Goal: Task Accomplishment & Management: Use online tool/utility

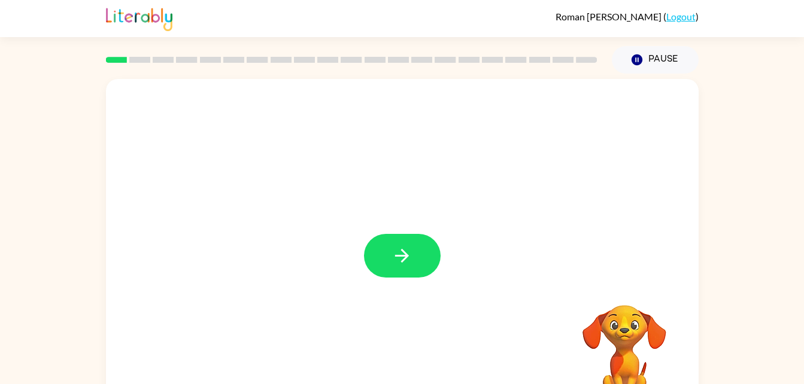
scroll to position [37, 0]
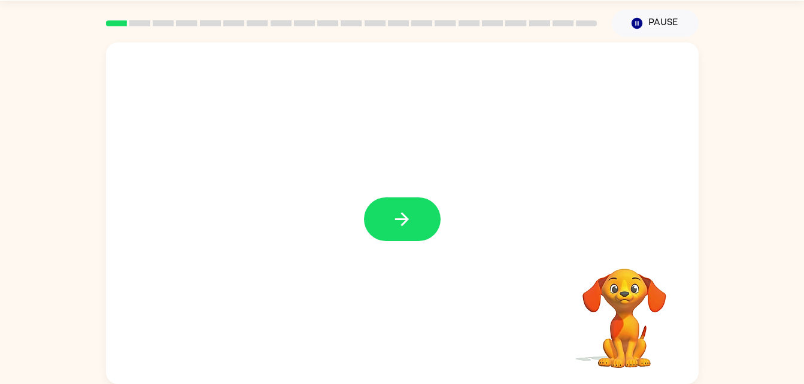
click at [424, 250] on div at bounding box center [402, 213] width 593 height 342
click at [423, 230] on button "button" at bounding box center [402, 220] width 77 height 44
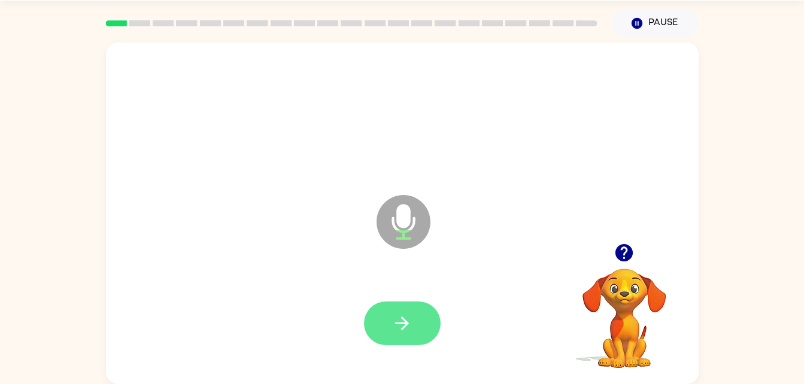
click at [390, 322] on button "button" at bounding box center [402, 324] width 77 height 44
click at [417, 305] on button "button" at bounding box center [402, 324] width 77 height 44
click at [436, 319] on button "button" at bounding box center [402, 324] width 77 height 44
click at [428, 334] on button "button" at bounding box center [402, 324] width 77 height 44
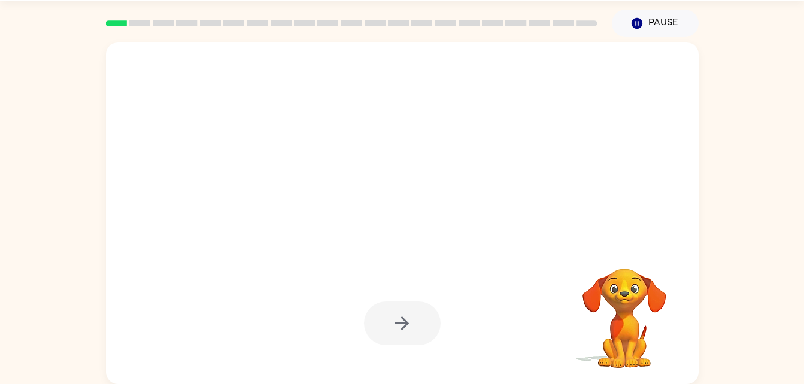
click at [430, 326] on div at bounding box center [402, 324] width 77 height 44
click at [415, 332] on div at bounding box center [402, 324] width 77 height 44
click at [421, 329] on div at bounding box center [402, 324] width 77 height 44
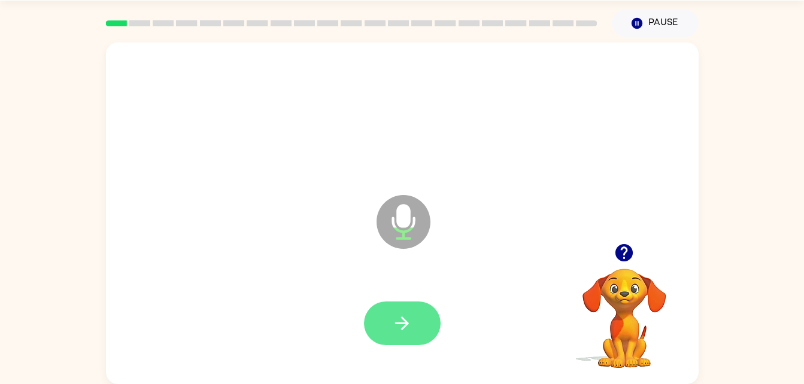
click at [424, 319] on button "button" at bounding box center [402, 324] width 77 height 44
click at [424, 278] on icon "Microphone The Microphone is here when it is your turn to talk" at bounding box center [464, 237] width 180 height 90
click at [414, 307] on button "button" at bounding box center [402, 324] width 77 height 44
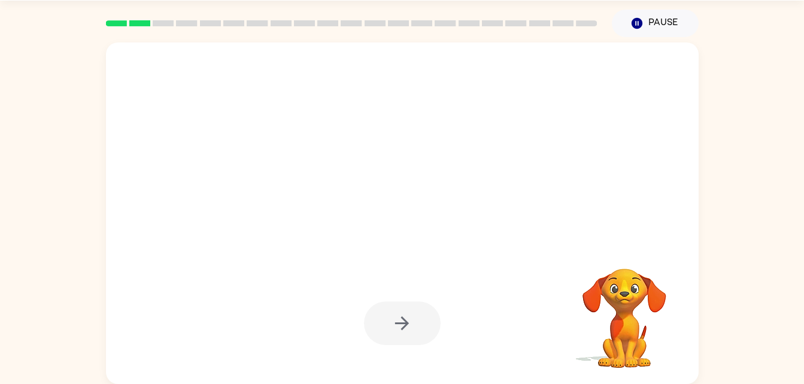
click at [404, 339] on div at bounding box center [402, 324] width 77 height 44
click at [423, 332] on div at bounding box center [402, 324] width 77 height 44
click at [436, 321] on button "button" at bounding box center [402, 324] width 77 height 44
click at [429, 325] on div at bounding box center [402, 324] width 77 height 44
click at [430, 328] on div at bounding box center [402, 324] width 77 height 44
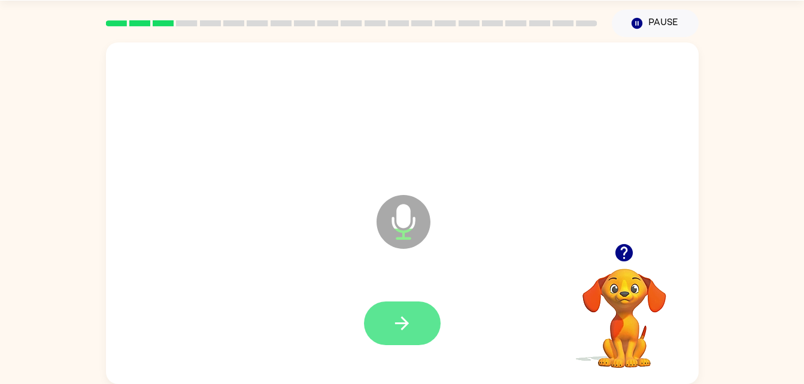
click at [396, 302] on button "button" at bounding box center [402, 324] width 77 height 44
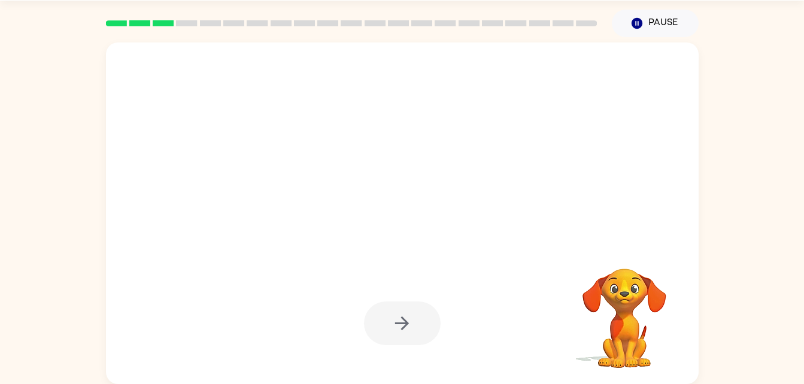
click at [419, 331] on div at bounding box center [402, 324] width 77 height 44
click at [415, 312] on div at bounding box center [402, 324] width 77 height 44
click at [405, 314] on div at bounding box center [402, 324] width 77 height 44
click at [406, 315] on div at bounding box center [402, 324] width 77 height 44
click at [411, 311] on div at bounding box center [402, 324] width 77 height 44
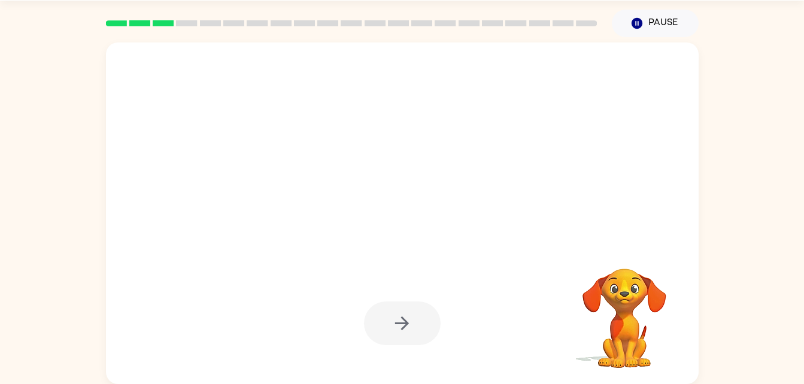
click at [418, 303] on div at bounding box center [402, 324] width 77 height 44
click at [405, 288] on div at bounding box center [402, 324] width 569 height 98
click at [396, 309] on div at bounding box center [402, 324] width 77 height 44
click at [415, 309] on div at bounding box center [402, 324] width 77 height 44
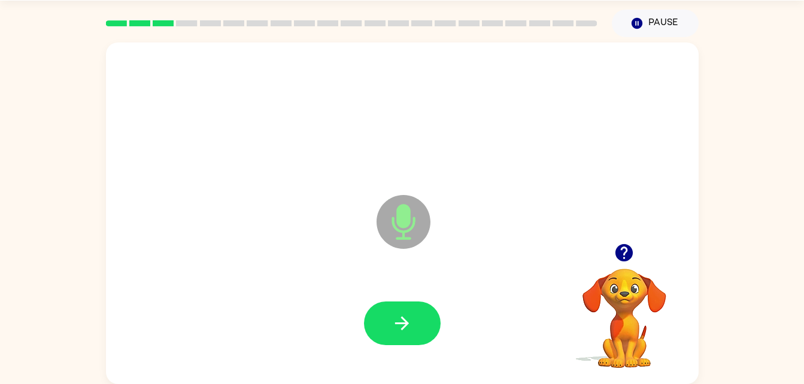
click at [412, 277] on icon "Microphone The Microphone is here when it is your turn to talk" at bounding box center [464, 237] width 180 height 90
click at [382, 320] on button "button" at bounding box center [402, 324] width 77 height 44
click at [420, 324] on button "button" at bounding box center [402, 324] width 77 height 44
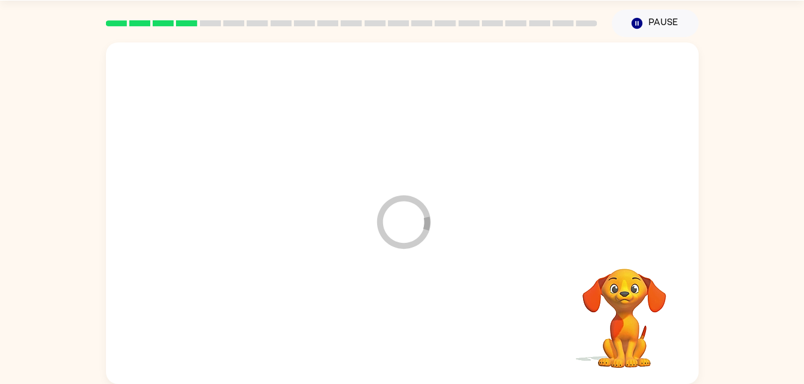
click at [431, 309] on div at bounding box center [402, 324] width 569 height 98
click at [424, 289] on div at bounding box center [402, 324] width 569 height 98
click at [396, 317] on div at bounding box center [402, 324] width 77 height 44
click at [384, 291] on div at bounding box center [402, 324] width 569 height 98
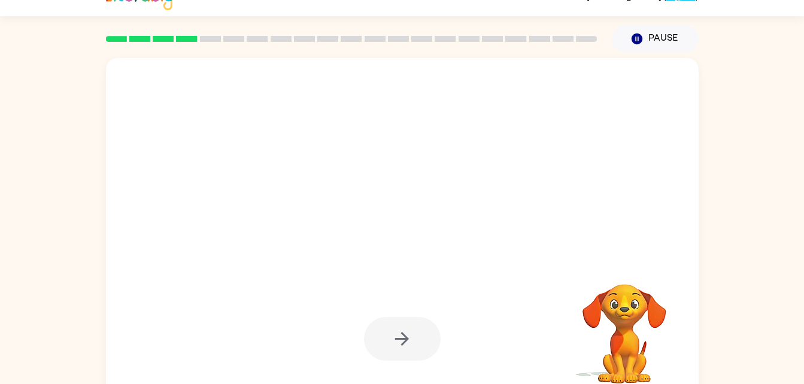
scroll to position [0, 0]
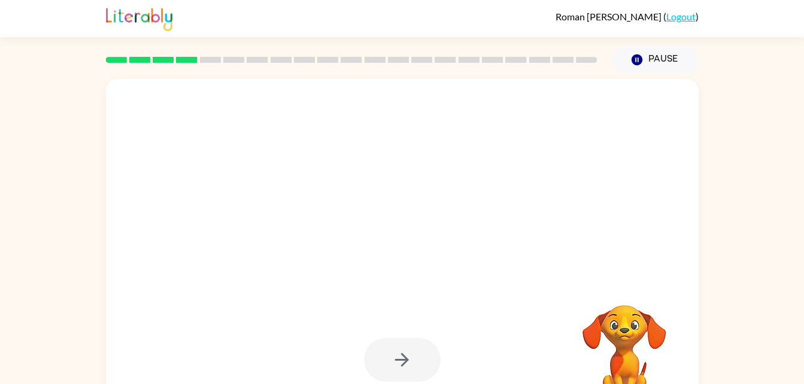
click at [418, 290] on div at bounding box center [402, 250] width 593 height 342
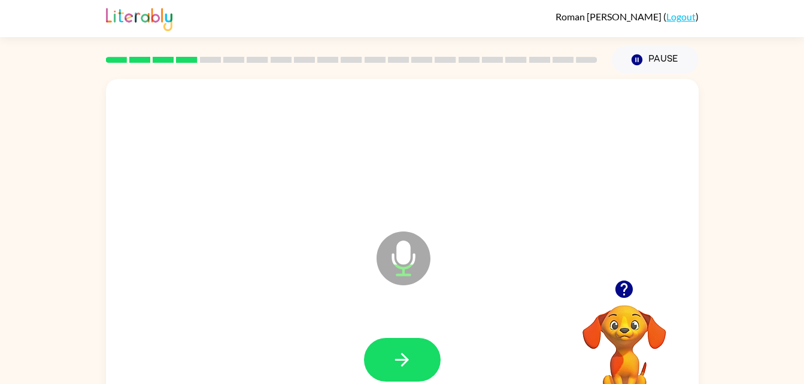
click at [411, 309] on icon "Microphone The Microphone is here when it is your turn to talk" at bounding box center [464, 274] width 180 height 90
click at [413, 330] on div at bounding box center [402, 360] width 569 height 98
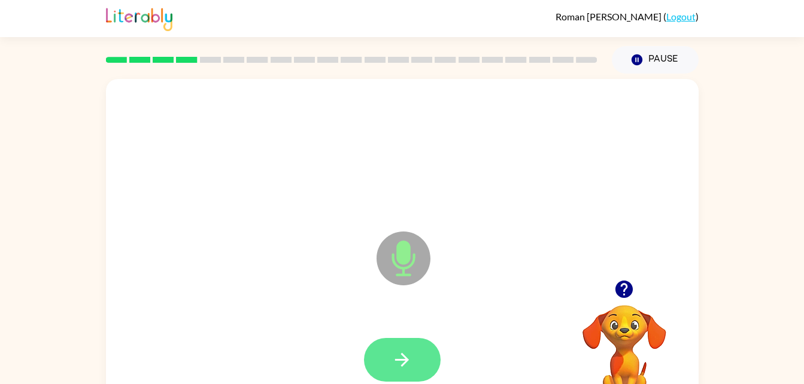
click at [417, 354] on button "button" at bounding box center [402, 360] width 77 height 44
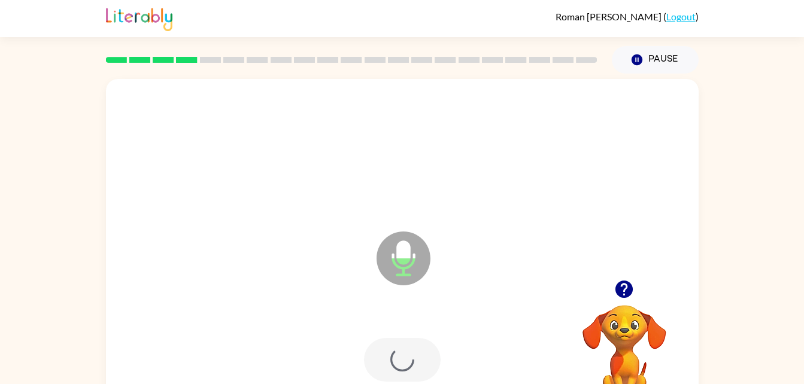
click at [423, 347] on div at bounding box center [402, 360] width 77 height 44
click at [412, 348] on div at bounding box center [402, 360] width 77 height 44
click at [412, 350] on div at bounding box center [402, 360] width 77 height 44
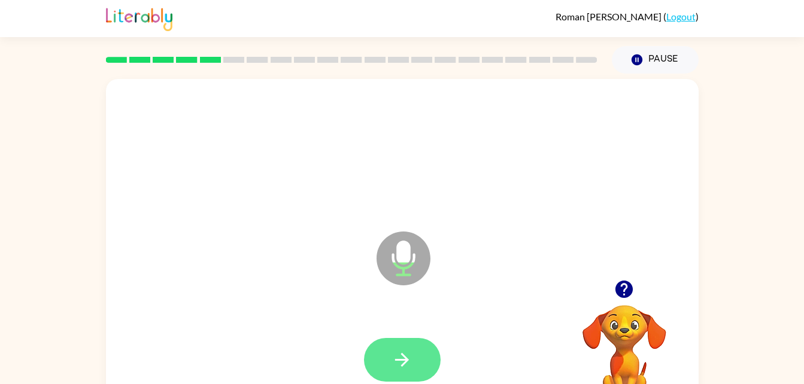
click at [416, 356] on button "button" at bounding box center [402, 360] width 77 height 44
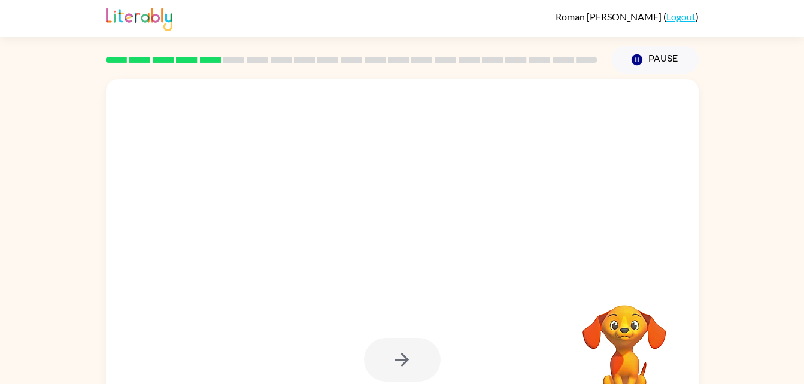
click at [384, 355] on div at bounding box center [402, 360] width 77 height 44
click at [396, 361] on div at bounding box center [402, 360] width 77 height 44
click at [399, 384] on div at bounding box center [402, 360] width 569 height 98
click at [408, 366] on div at bounding box center [402, 360] width 77 height 44
click at [400, 354] on div at bounding box center [402, 360] width 77 height 44
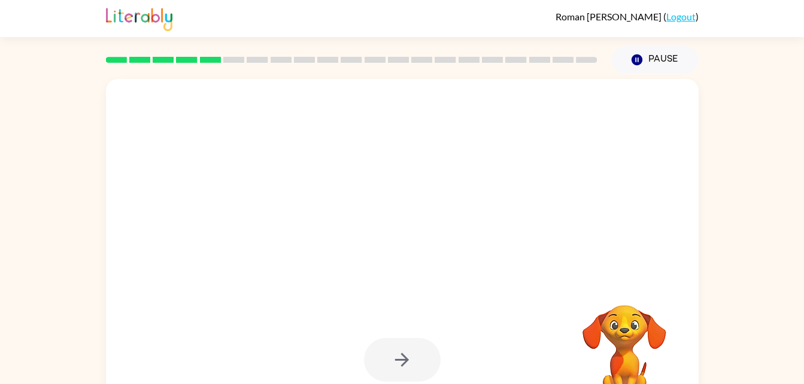
click at [417, 378] on div at bounding box center [402, 360] width 77 height 44
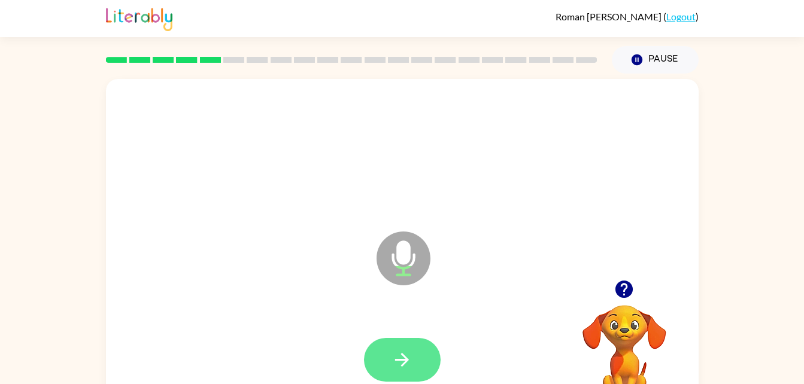
click at [411, 361] on icon "button" at bounding box center [401, 360] width 21 height 21
click at [420, 374] on div at bounding box center [402, 360] width 77 height 44
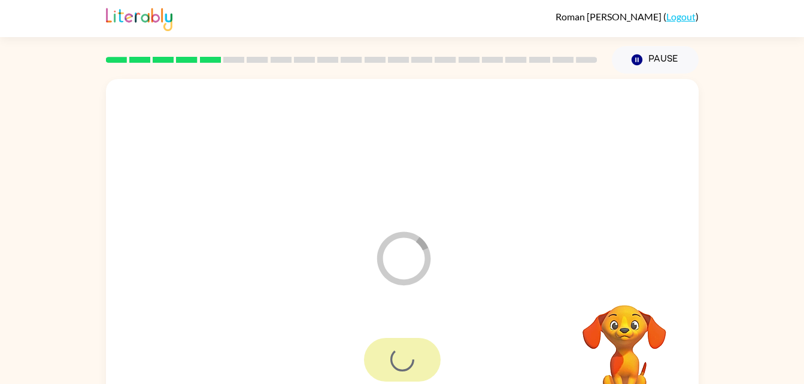
click at [411, 351] on div at bounding box center [402, 360] width 77 height 44
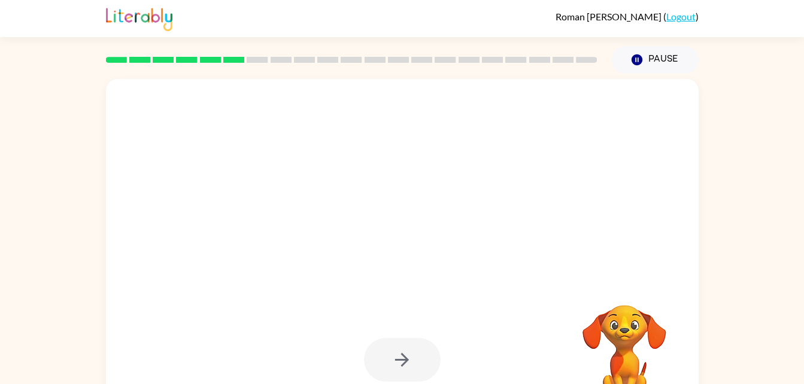
click at [407, 375] on div at bounding box center [402, 360] width 77 height 44
click at [787, 25] on div "Roman Chaney ( Logout )" at bounding box center [402, 18] width 804 height 37
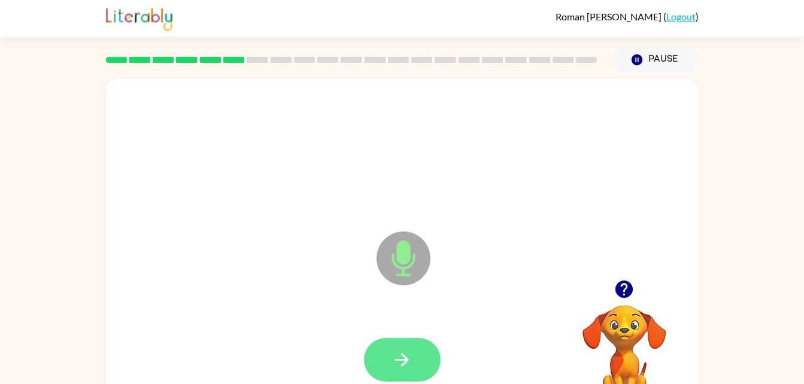
click at [402, 338] on button "button" at bounding box center [402, 360] width 77 height 44
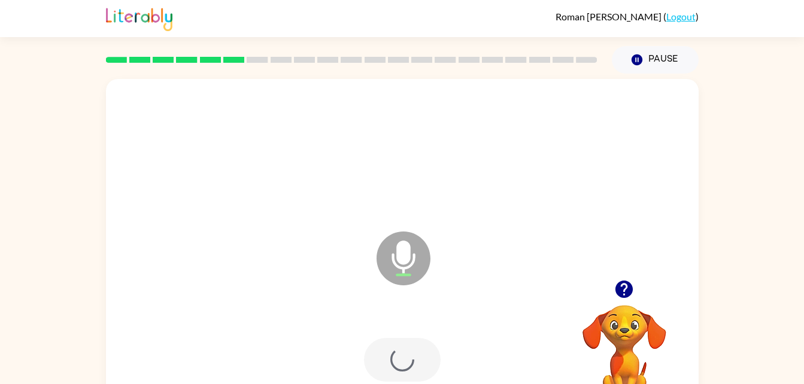
click at [417, 371] on div at bounding box center [402, 360] width 77 height 44
click at [415, 370] on button "button" at bounding box center [402, 360] width 77 height 44
click at [410, 357] on div at bounding box center [402, 360] width 77 height 44
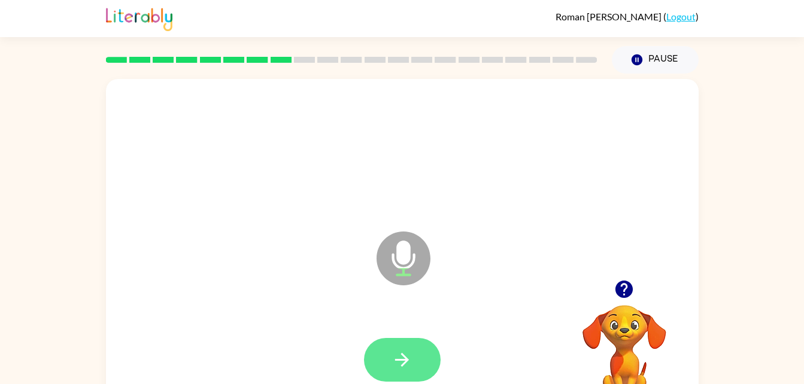
click at [393, 366] on icon "button" at bounding box center [401, 360] width 21 height 21
click at [410, 344] on div at bounding box center [402, 360] width 77 height 44
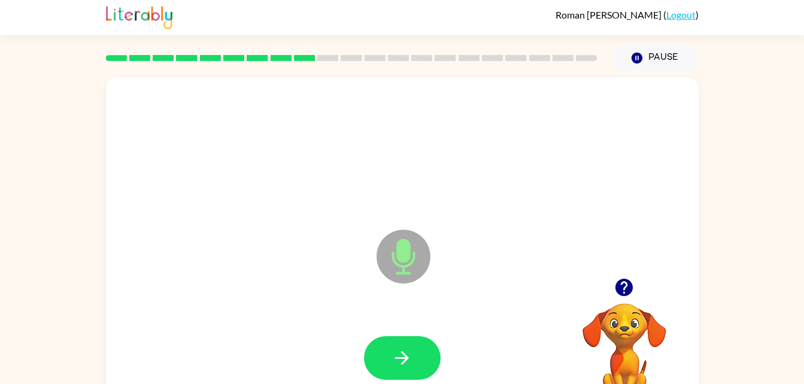
scroll to position [37, 0]
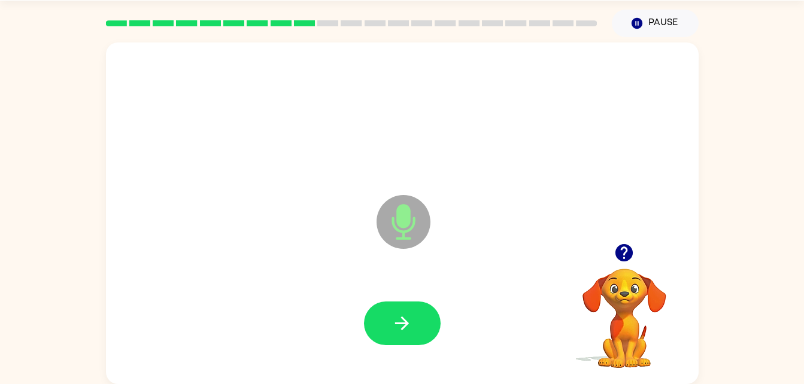
click at [384, 302] on div at bounding box center [402, 324] width 77 height 44
click at [433, 309] on button "button" at bounding box center [402, 324] width 77 height 44
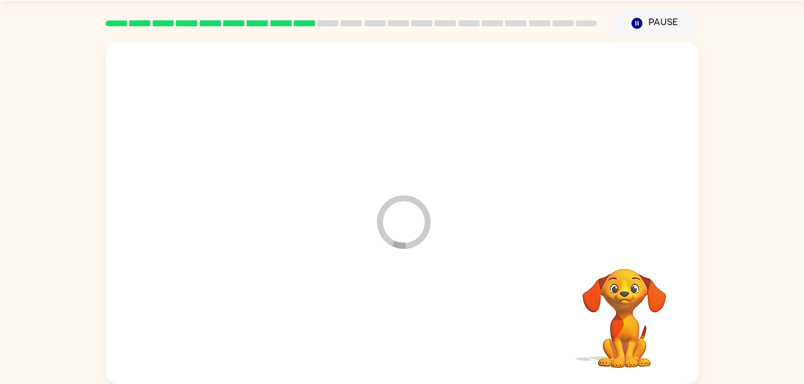
click at [408, 290] on div at bounding box center [402, 324] width 569 height 98
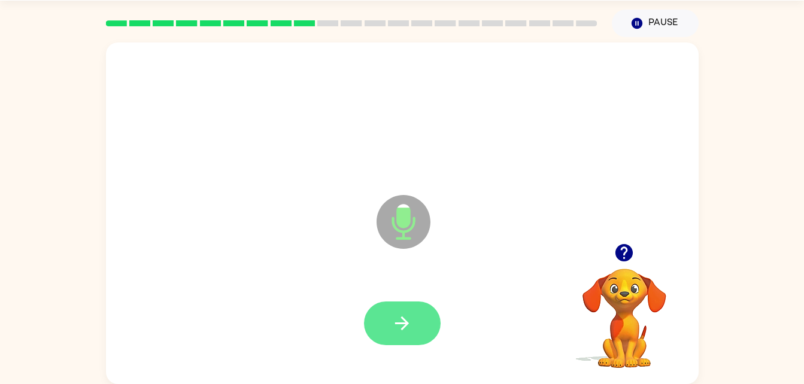
click at [409, 308] on button "button" at bounding box center [402, 324] width 77 height 44
click at [401, 305] on div at bounding box center [402, 324] width 77 height 44
click at [426, 311] on div at bounding box center [402, 324] width 77 height 44
click at [408, 321] on icon "button" at bounding box center [401, 323] width 21 height 21
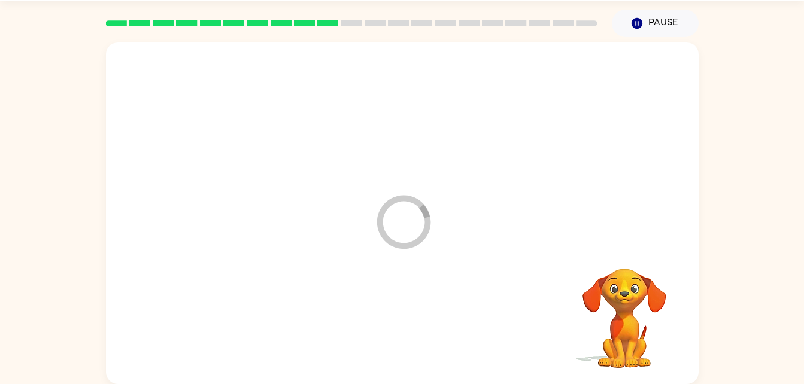
click at [405, 329] on div at bounding box center [402, 324] width 569 height 98
click at [399, 314] on div at bounding box center [402, 324] width 77 height 44
click at [404, 312] on div at bounding box center [402, 324] width 77 height 44
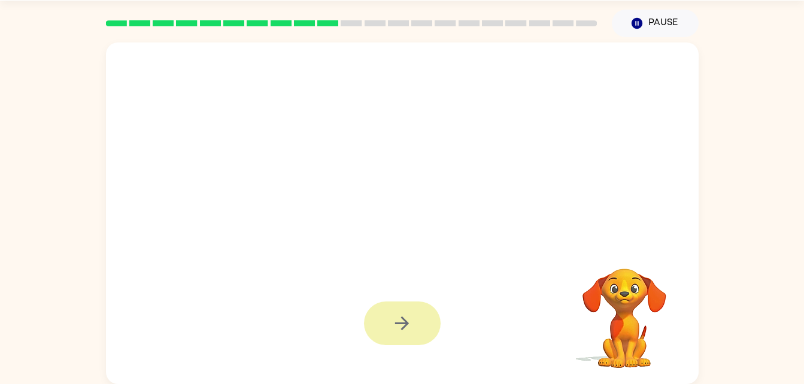
click at [393, 310] on button "button" at bounding box center [402, 324] width 77 height 44
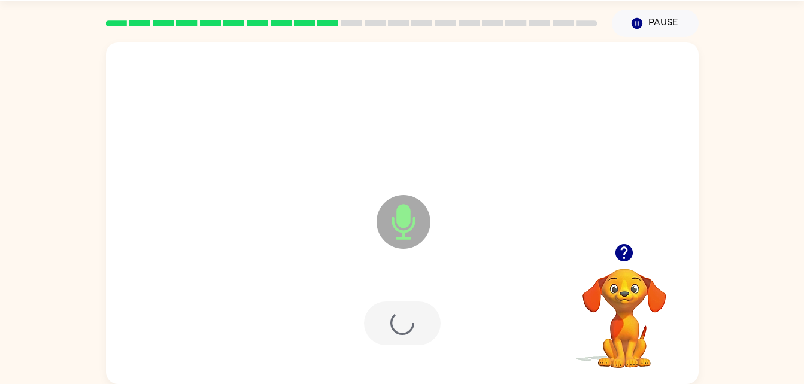
click at [401, 332] on div at bounding box center [402, 324] width 77 height 44
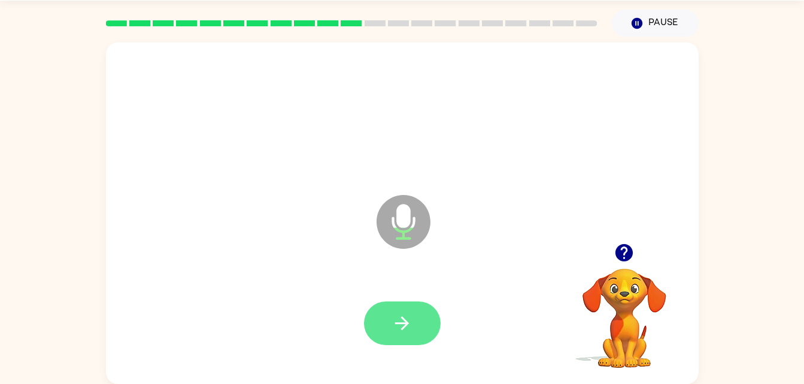
click at [417, 326] on button "button" at bounding box center [402, 324] width 77 height 44
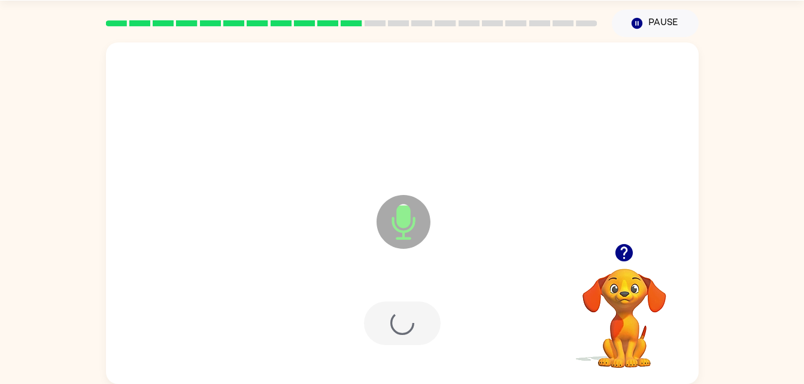
click at [399, 318] on div at bounding box center [402, 324] width 569 height 98
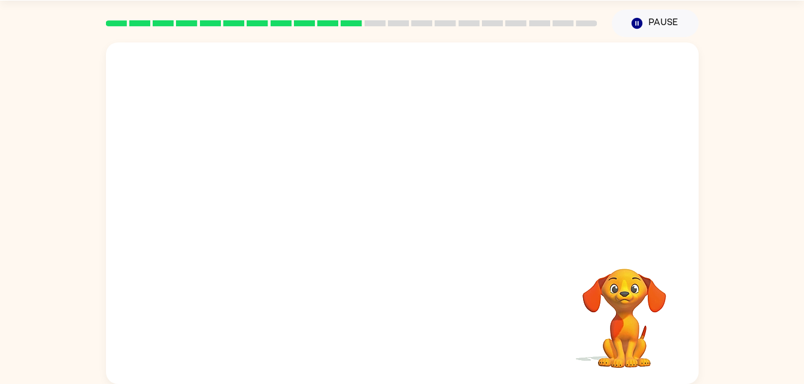
click at [420, 322] on div at bounding box center [402, 324] width 569 height 98
click at [415, 326] on div at bounding box center [402, 324] width 569 height 98
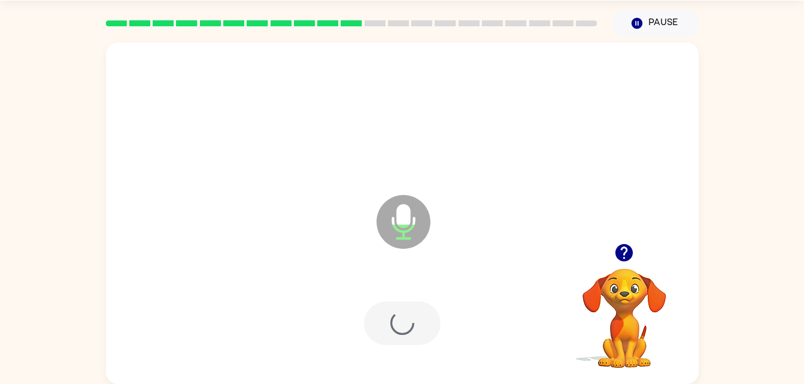
click at [412, 318] on div at bounding box center [402, 324] width 569 height 98
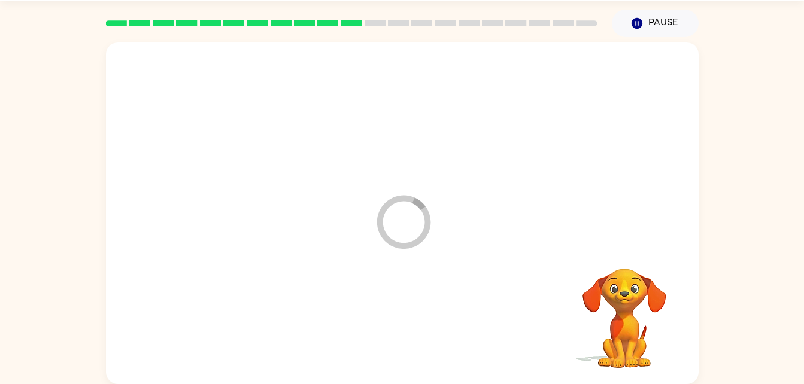
click at [405, 296] on div at bounding box center [402, 324] width 569 height 98
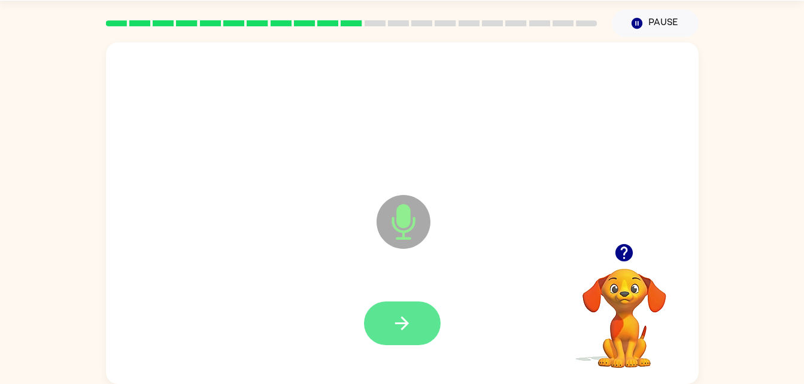
click at [417, 302] on button "button" at bounding box center [402, 324] width 77 height 44
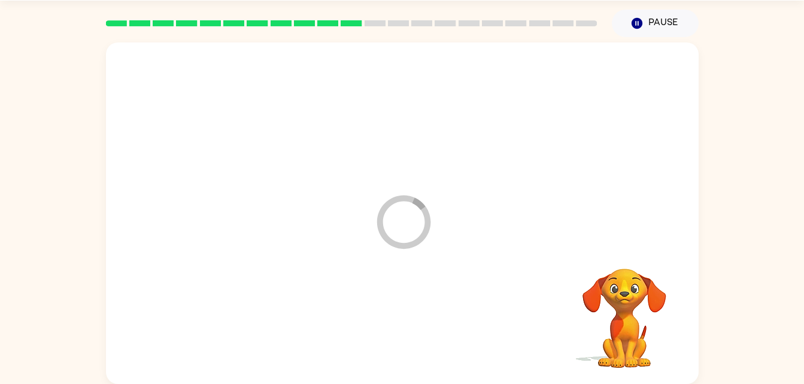
click at [428, 324] on div at bounding box center [402, 324] width 569 height 98
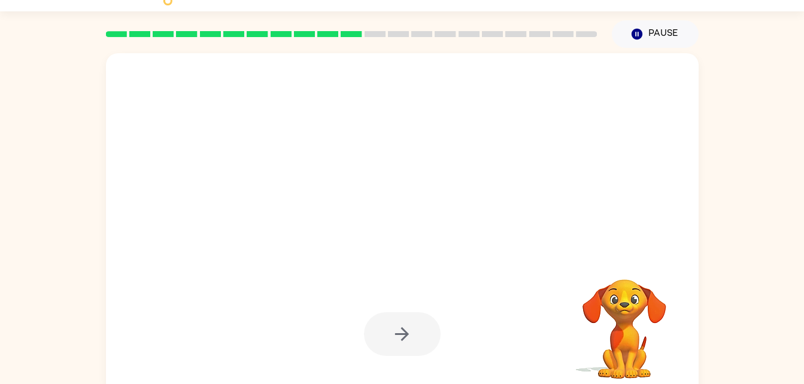
scroll to position [25, 0]
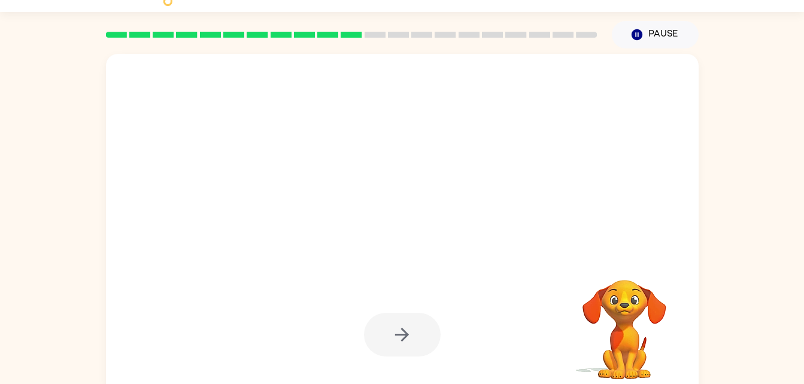
click at [417, 321] on div at bounding box center [402, 335] width 77 height 44
click at [409, 336] on div at bounding box center [402, 335] width 77 height 44
click at [409, 333] on div at bounding box center [402, 335] width 77 height 44
click at [413, 338] on div at bounding box center [402, 335] width 77 height 44
click at [412, 336] on div at bounding box center [402, 335] width 77 height 44
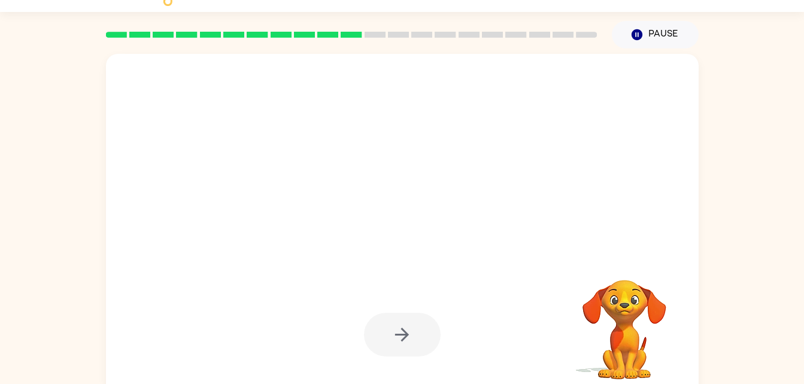
click at [411, 332] on div at bounding box center [402, 335] width 77 height 44
click at [415, 313] on div at bounding box center [402, 335] width 77 height 44
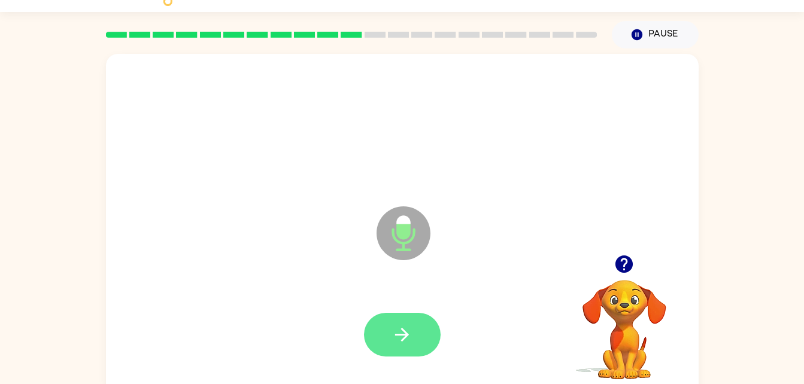
click at [417, 332] on button "button" at bounding box center [402, 335] width 77 height 44
click at [414, 299] on div at bounding box center [402, 335] width 569 height 98
click at [412, 339] on div at bounding box center [402, 335] width 77 height 44
click at [407, 330] on icon "button" at bounding box center [401, 334] width 21 height 21
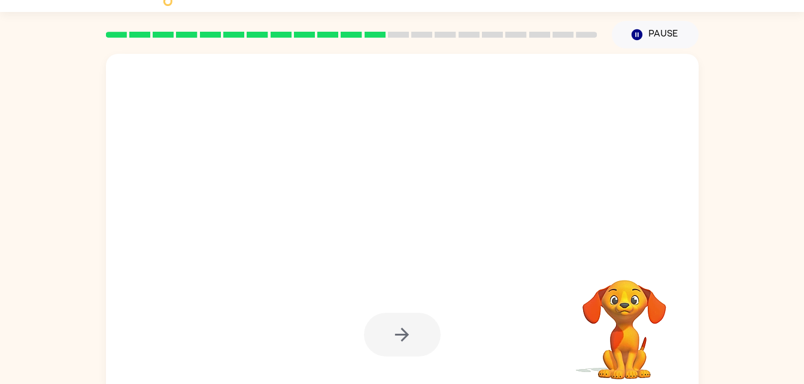
click at [424, 338] on div at bounding box center [402, 335] width 77 height 44
click at [428, 347] on div at bounding box center [402, 335] width 77 height 44
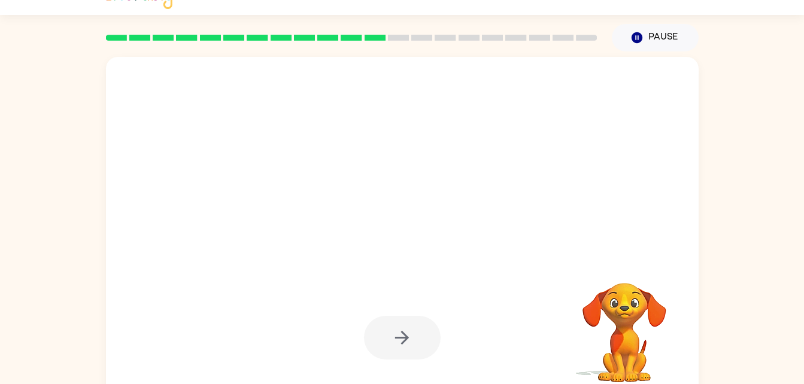
scroll to position [21, 0]
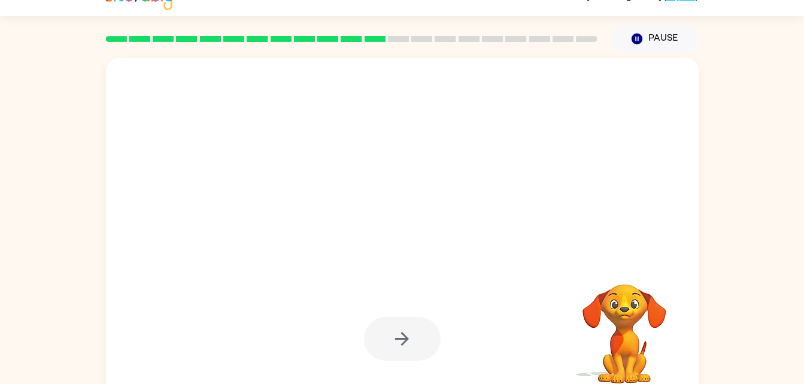
click at [415, 330] on div at bounding box center [402, 339] width 77 height 44
click at [405, 339] on div at bounding box center [402, 339] width 77 height 44
click at [417, 340] on div at bounding box center [402, 339] width 77 height 44
click at [418, 324] on div at bounding box center [402, 339] width 77 height 44
click at [412, 333] on div at bounding box center [402, 339] width 77 height 44
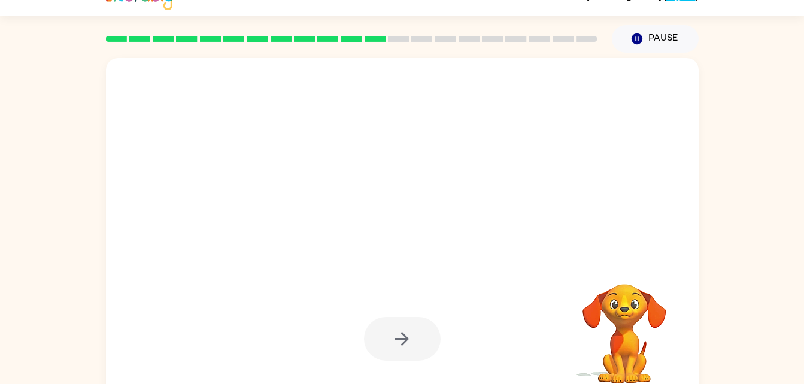
click at [402, 345] on div at bounding box center [402, 339] width 77 height 44
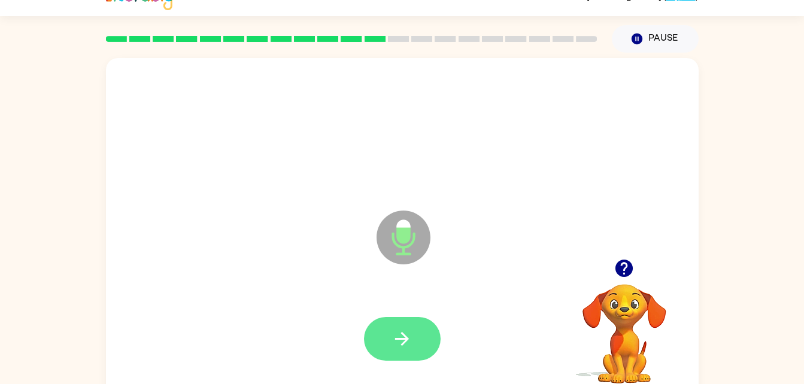
click at [415, 351] on button "button" at bounding box center [402, 339] width 77 height 44
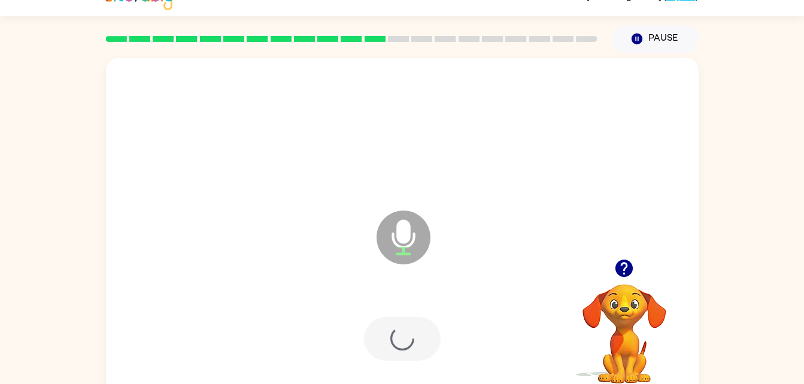
click at [427, 312] on div at bounding box center [402, 339] width 569 height 98
click at [429, 341] on div at bounding box center [402, 339] width 77 height 44
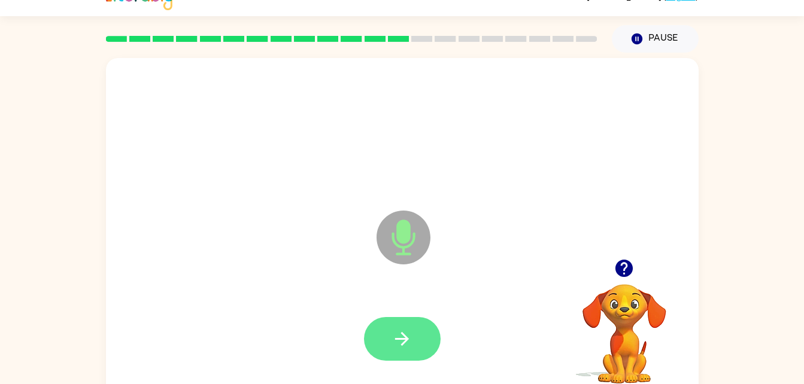
click at [416, 343] on button "button" at bounding box center [402, 339] width 77 height 44
click at [415, 350] on button "button" at bounding box center [402, 339] width 77 height 44
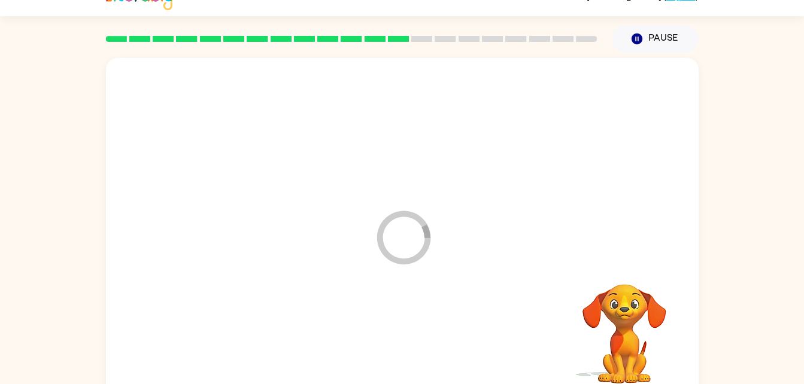
click at [410, 340] on div at bounding box center [402, 339] width 569 height 98
click at [409, 324] on div at bounding box center [402, 339] width 77 height 44
click at [409, 331] on div at bounding box center [402, 339] width 77 height 44
click at [416, 338] on div at bounding box center [402, 339] width 77 height 44
click at [424, 325] on div at bounding box center [402, 339] width 77 height 44
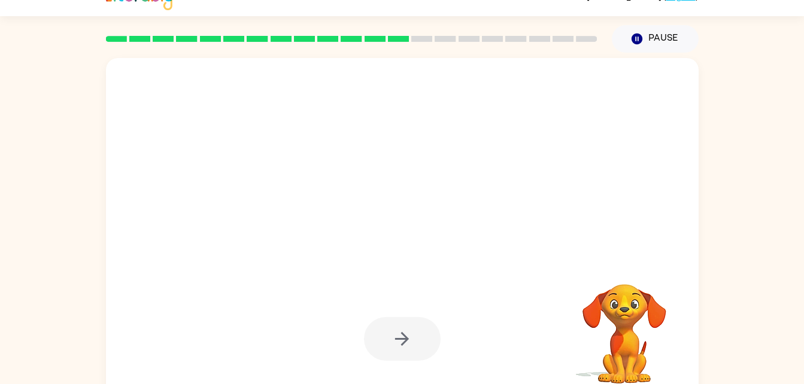
click at [421, 325] on div at bounding box center [402, 339] width 77 height 44
click at [417, 339] on div at bounding box center [402, 339] width 77 height 44
click at [404, 332] on div at bounding box center [402, 339] width 77 height 44
click at [397, 327] on div at bounding box center [402, 339] width 77 height 44
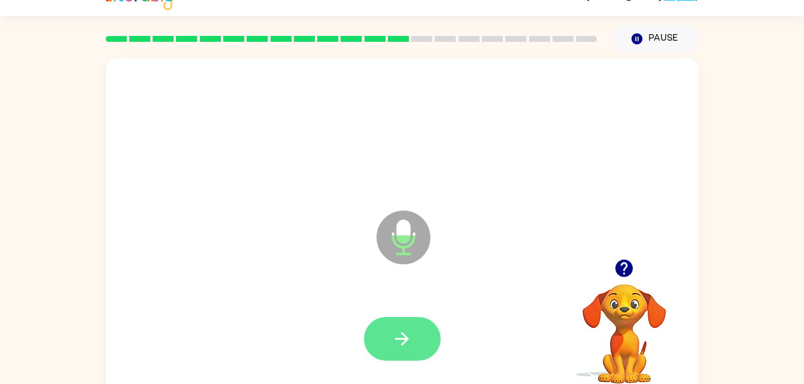
click at [399, 355] on button "button" at bounding box center [402, 339] width 77 height 44
click at [412, 324] on div at bounding box center [402, 339] width 77 height 44
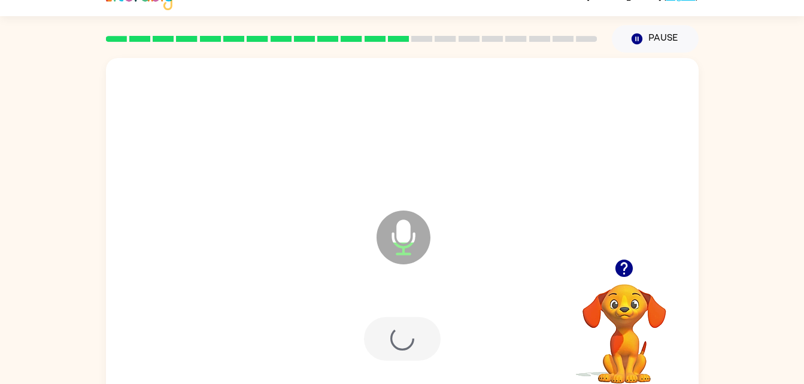
click at [412, 341] on div at bounding box center [402, 339] width 77 height 44
click at [423, 326] on div at bounding box center [402, 339] width 77 height 44
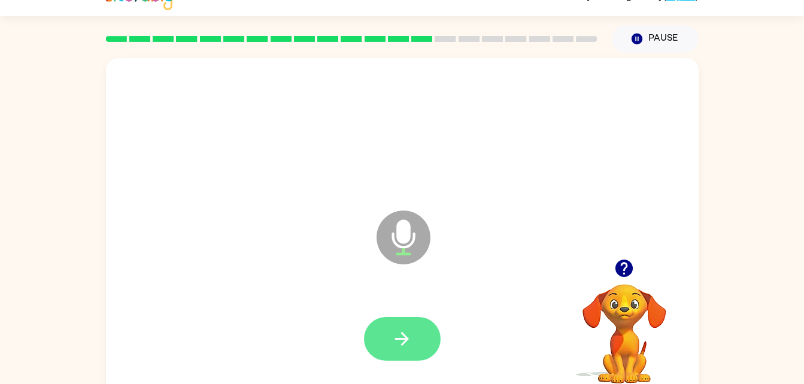
click at [403, 337] on icon "button" at bounding box center [401, 339] width 21 height 21
click at [426, 328] on button "button" at bounding box center [402, 339] width 77 height 44
click at [390, 350] on button "button" at bounding box center [402, 339] width 77 height 44
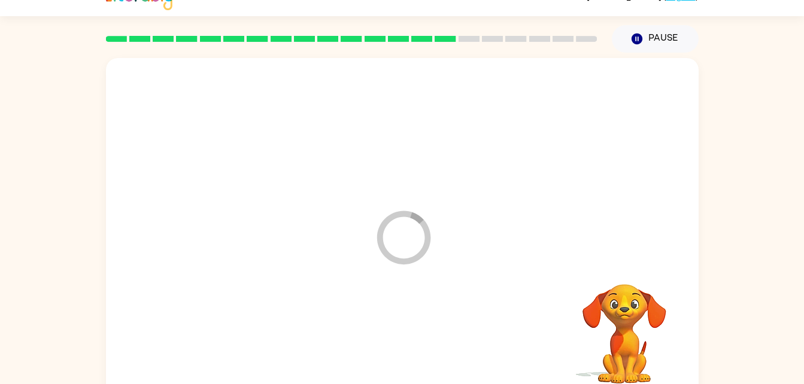
click at [403, 337] on div at bounding box center [402, 339] width 569 height 98
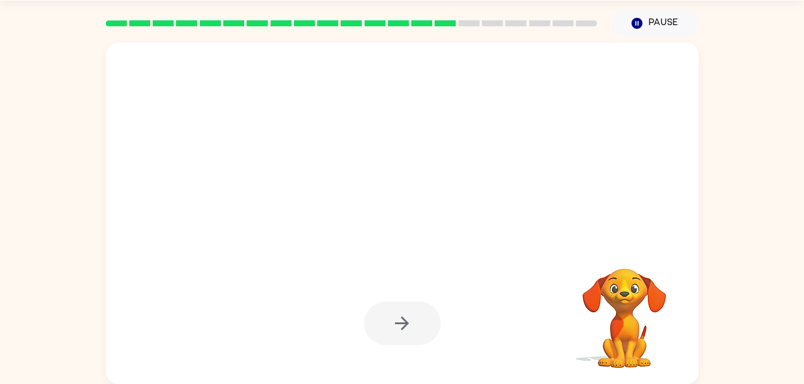
click at [410, 318] on div at bounding box center [402, 324] width 77 height 44
click at [427, 338] on div at bounding box center [402, 324] width 77 height 44
click at [435, 314] on div at bounding box center [402, 324] width 77 height 44
click at [420, 314] on div at bounding box center [402, 324] width 77 height 44
click at [438, 333] on div at bounding box center [402, 324] width 77 height 44
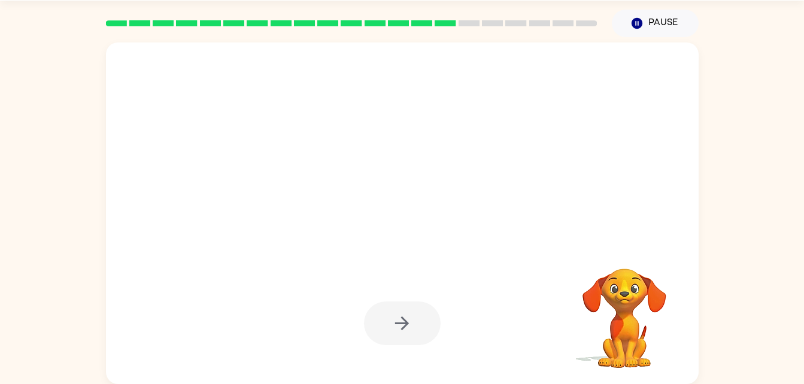
click at [442, 321] on div at bounding box center [402, 324] width 569 height 98
click at [421, 339] on div at bounding box center [402, 324] width 77 height 44
click at [418, 326] on div at bounding box center [402, 324] width 77 height 44
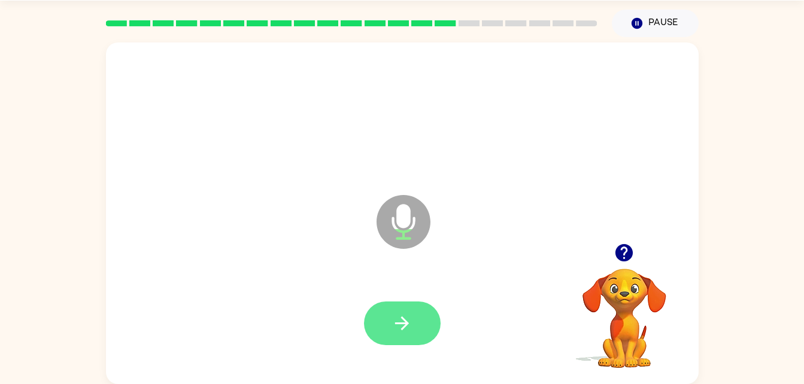
click at [409, 324] on icon "button" at bounding box center [401, 323] width 21 height 21
click at [418, 317] on div at bounding box center [402, 324] width 77 height 44
click at [415, 341] on button "button" at bounding box center [402, 324] width 77 height 44
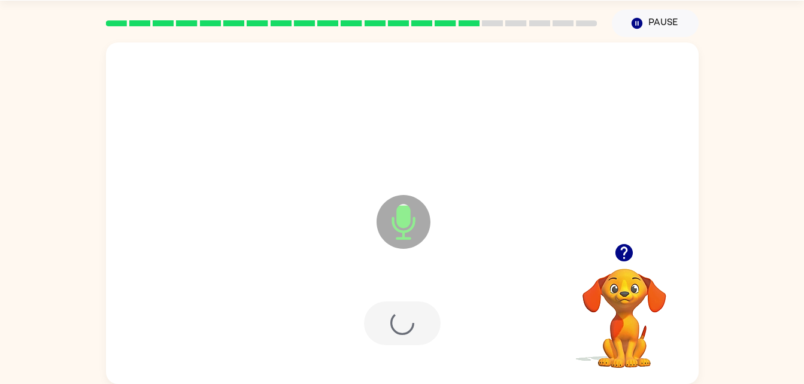
click at [418, 317] on div at bounding box center [402, 324] width 569 height 98
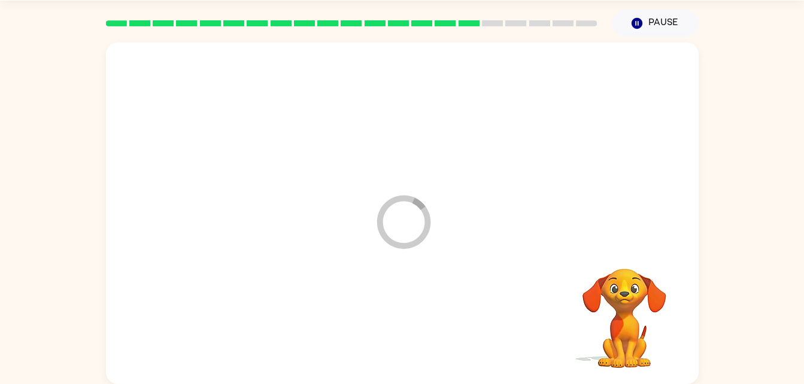
click at [430, 311] on div at bounding box center [402, 324] width 569 height 98
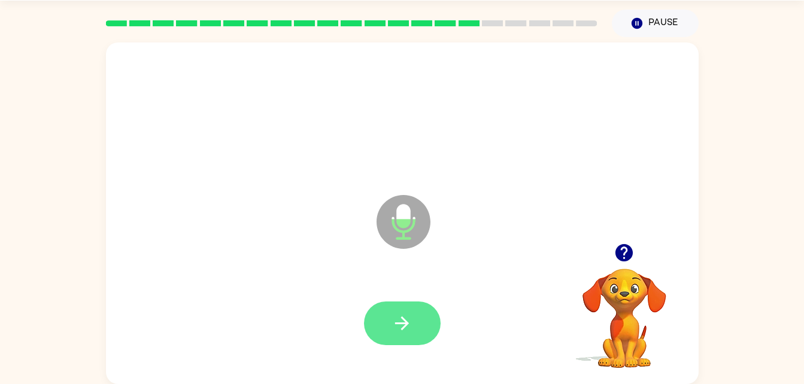
click at [409, 332] on icon "button" at bounding box center [401, 323] width 21 height 21
click at [420, 303] on button "button" at bounding box center [402, 324] width 77 height 44
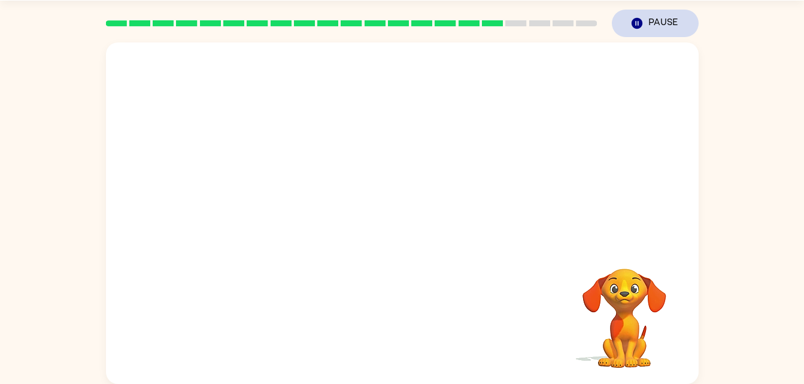
click at [654, 27] on button "Pause Pause" at bounding box center [655, 24] width 87 height 28
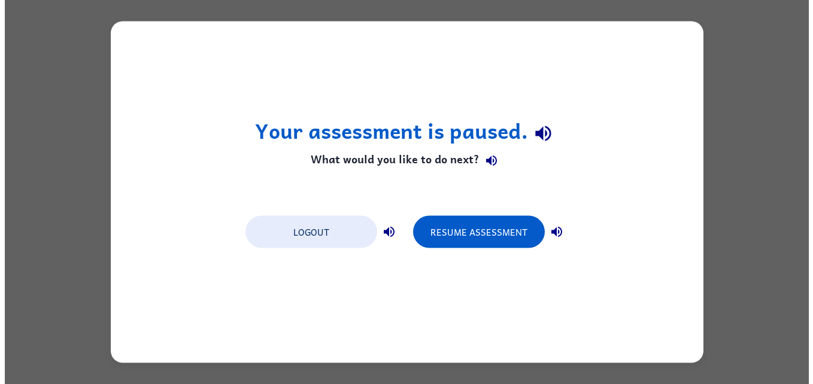
scroll to position [0, 0]
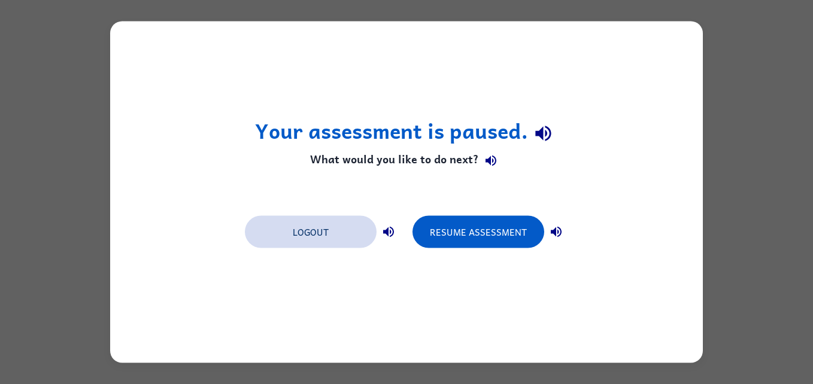
click at [332, 224] on button "Logout" at bounding box center [311, 232] width 132 height 32
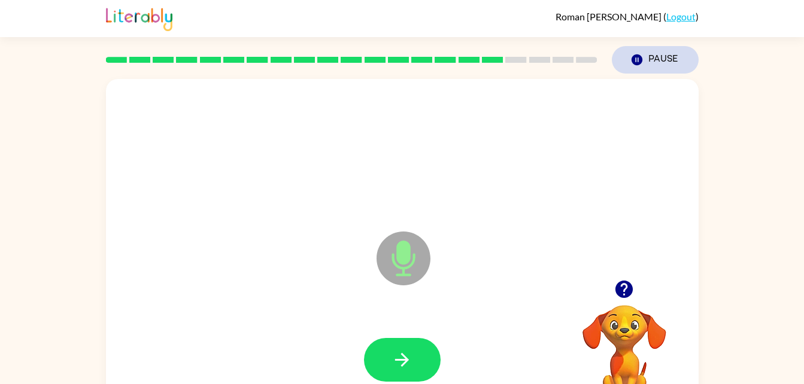
click at [664, 68] on button "Pause Pause" at bounding box center [655, 60] width 87 height 28
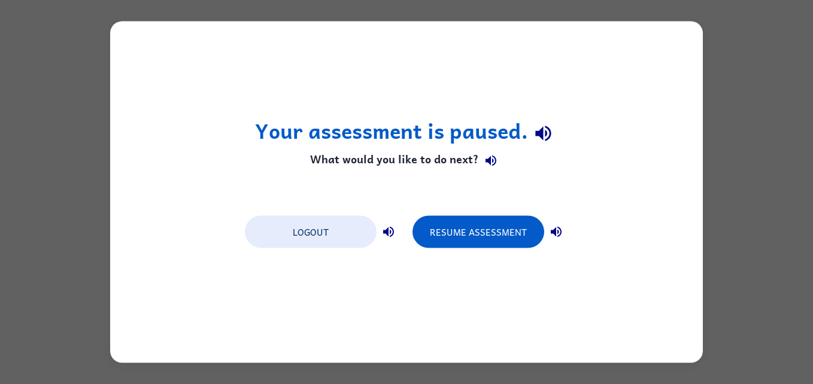
click at [767, 42] on div "Your assessment is paused. What would you like to do next? Logout Resume Assess…" at bounding box center [406, 192] width 813 height 384
click at [766, 33] on div "Your assessment is paused. What would you like to do next? Logout Resume Assess…" at bounding box center [406, 192] width 813 height 384
click at [770, 18] on div "Your assessment is paused. What would you like to do next? Logout Resume Assess…" at bounding box center [406, 192] width 813 height 384
click at [501, 247] on button "Resume Assessment" at bounding box center [478, 232] width 132 height 32
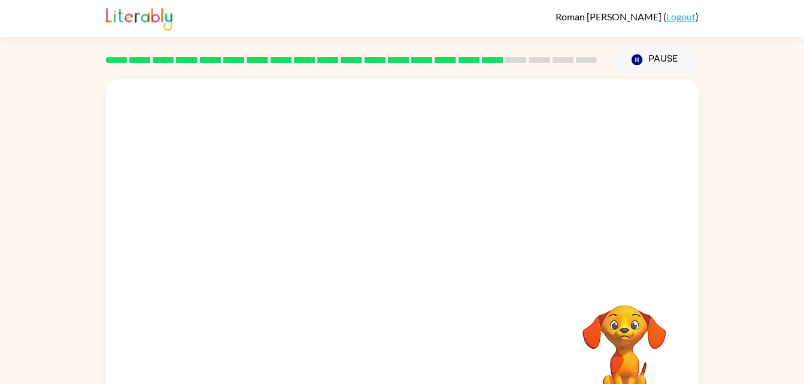
click at [509, 59] on rect at bounding box center [515, 60] width 21 height 6
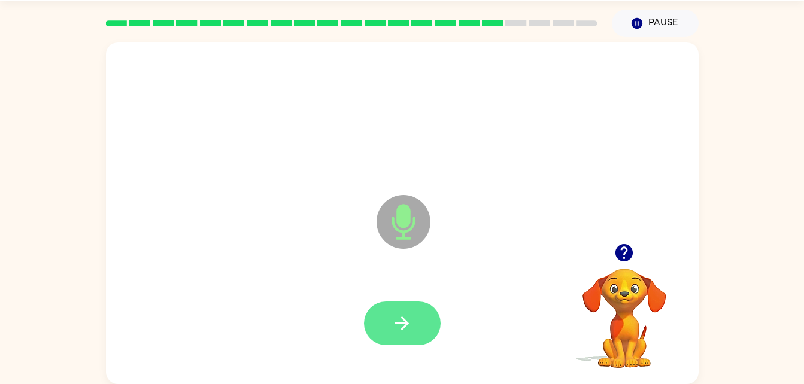
click at [402, 313] on icon "button" at bounding box center [401, 323] width 21 height 21
click at [418, 323] on button "button" at bounding box center [402, 324] width 77 height 44
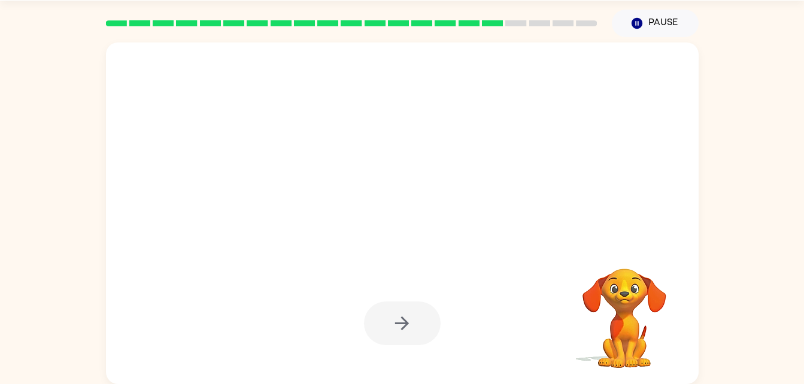
click at [414, 330] on div at bounding box center [402, 324] width 77 height 44
click at [417, 314] on div at bounding box center [402, 324] width 77 height 44
click at [415, 338] on div at bounding box center [402, 324] width 77 height 44
click at [411, 329] on div at bounding box center [402, 324] width 77 height 44
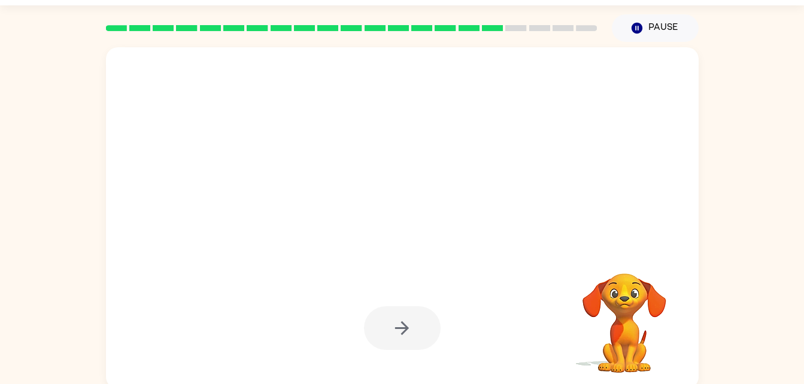
click at [420, 332] on div at bounding box center [402, 328] width 77 height 44
click at [424, 326] on div at bounding box center [402, 328] width 77 height 44
click at [409, 342] on div at bounding box center [402, 328] width 77 height 44
click at [415, 332] on div at bounding box center [402, 328] width 77 height 44
click at [423, 322] on div at bounding box center [402, 328] width 77 height 44
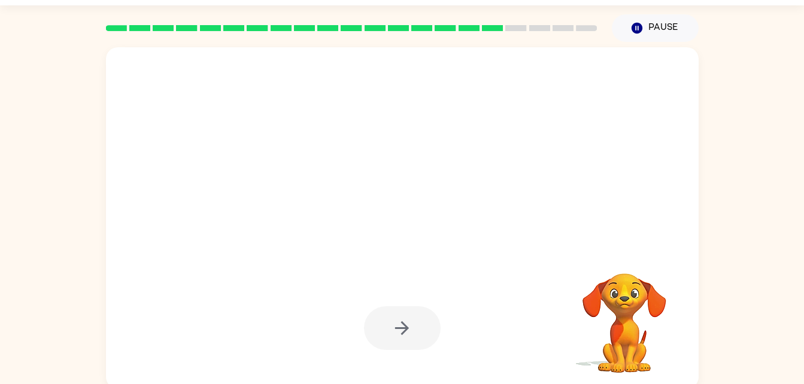
click at [417, 333] on div at bounding box center [402, 328] width 77 height 44
click at [416, 329] on div at bounding box center [402, 328] width 77 height 44
click at [418, 324] on div at bounding box center [402, 328] width 77 height 44
click at [418, 323] on div at bounding box center [402, 328] width 77 height 44
click at [416, 322] on div at bounding box center [402, 328] width 77 height 44
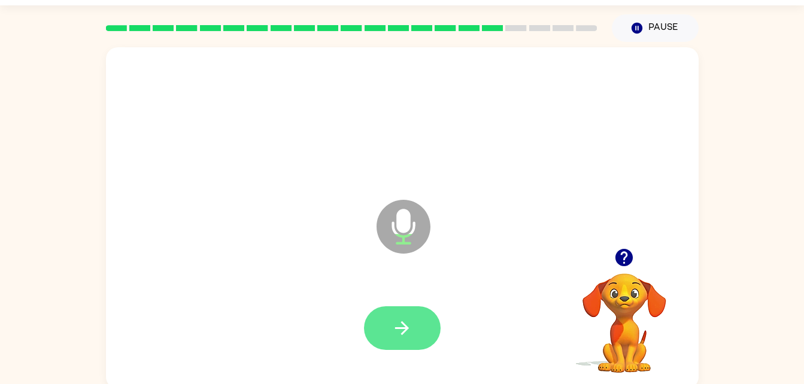
click at [417, 326] on button "button" at bounding box center [402, 328] width 77 height 44
click at [420, 318] on div at bounding box center [402, 328] width 77 height 44
click at [421, 335] on button "button" at bounding box center [402, 328] width 77 height 44
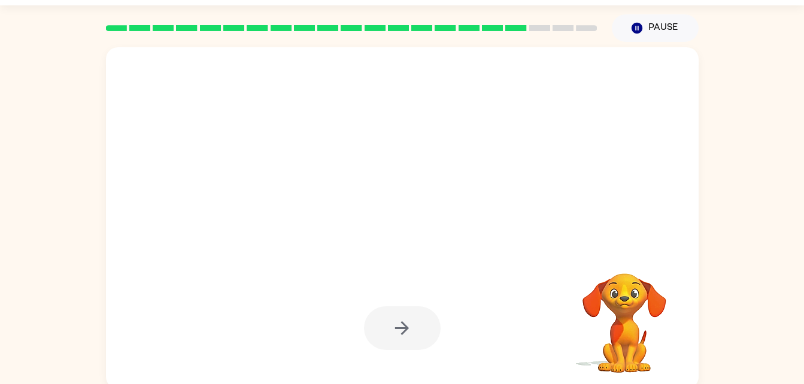
click at [429, 308] on div at bounding box center [402, 328] width 77 height 44
click at [402, 314] on div at bounding box center [402, 328] width 77 height 44
click at [418, 321] on div at bounding box center [402, 328] width 77 height 44
click at [423, 336] on div at bounding box center [402, 328] width 77 height 44
click at [424, 335] on div at bounding box center [402, 328] width 77 height 44
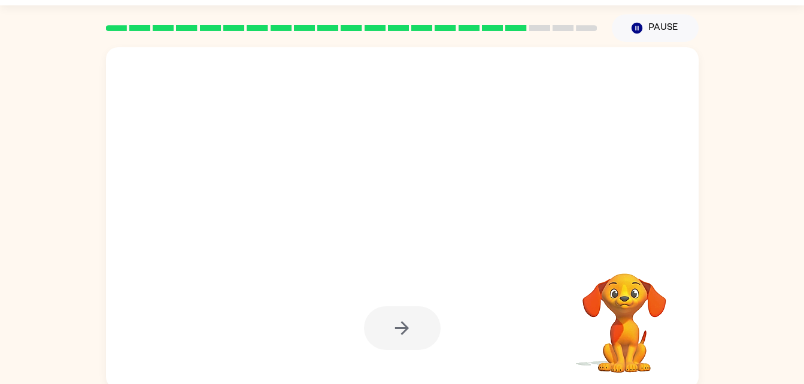
click at [408, 329] on div at bounding box center [402, 328] width 77 height 44
click at [415, 347] on div at bounding box center [402, 328] width 77 height 44
click at [411, 311] on div at bounding box center [402, 328] width 77 height 44
click at [428, 334] on div at bounding box center [402, 328] width 77 height 44
click at [396, 351] on div at bounding box center [402, 329] width 569 height 98
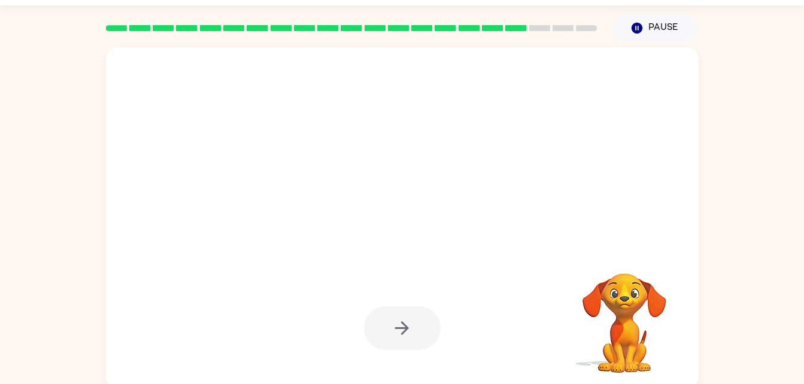
click at [413, 340] on div at bounding box center [402, 328] width 77 height 44
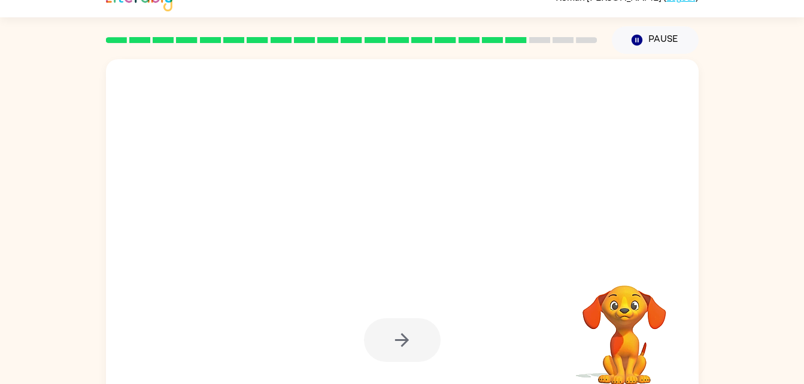
scroll to position [0, 0]
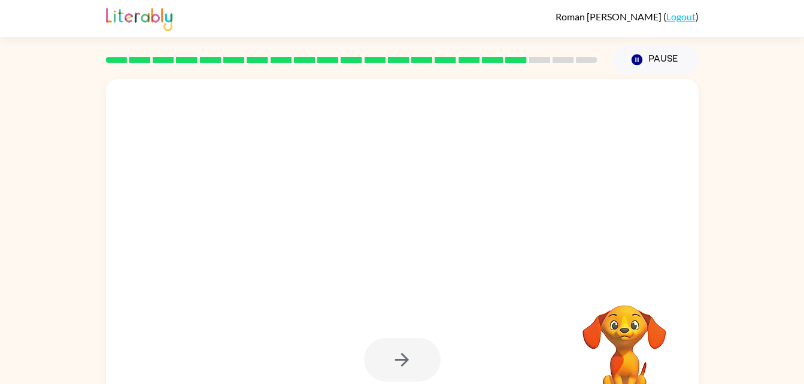
click at [404, 327] on div at bounding box center [402, 360] width 569 height 98
click at [440, 351] on div at bounding box center [402, 360] width 77 height 44
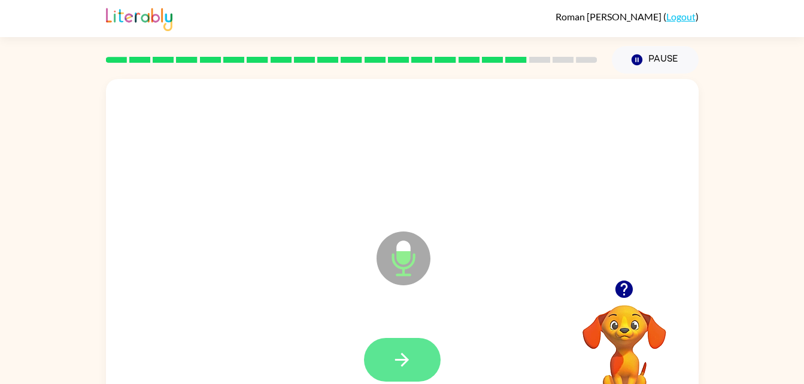
click at [419, 344] on button "button" at bounding box center [402, 360] width 77 height 44
click at [426, 362] on div at bounding box center [402, 360] width 77 height 44
click at [427, 350] on div at bounding box center [402, 360] width 77 height 44
click at [418, 348] on button "button" at bounding box center [402, 360] width 77 height 44
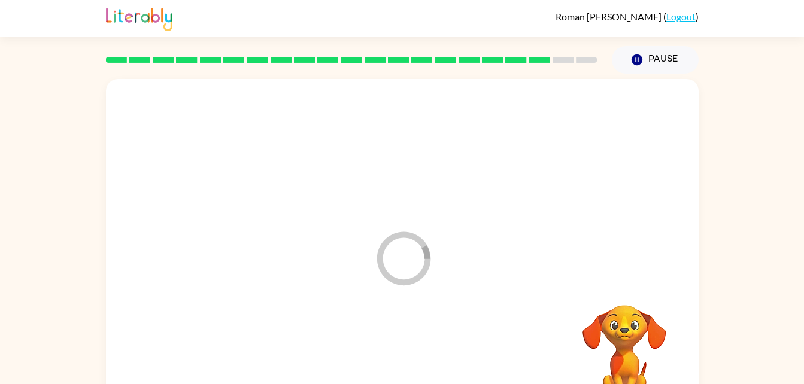
click at [416, 341] on div at bounding box center [402, 360] width 569 height 98
click at [419, 336] on div at bounding box center [402, 360] width 569 height 98
click at [440, 365] on div at bounding box center [402, 360] width 77 height 44
click at [397, 356] on div at bounding box center [402, 360] width 77 height 44
click at [438, 358] on div at bounding box center [402, 360] width 77 height 44
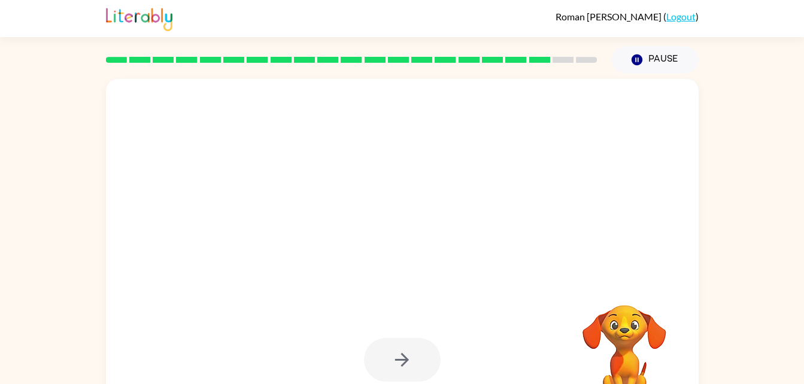
click at [418, 358] on div at bounding box center [402, 360] width 77 height 44
click at [400, 356] on div at bounding box center [402, 360] width 77 height 44
click at [420, 358] on div at bounding box center [402, 360] width 77 height 44
click at [409, 356] on div at bounding box center [402, 360] width 77 height 44
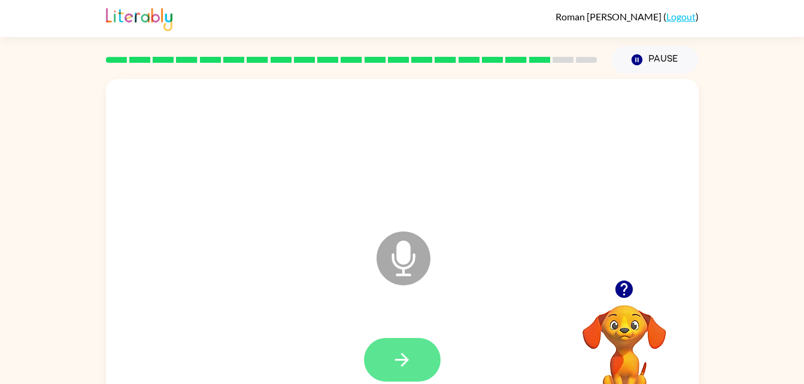
click at [406, 347] on button "button" at bounding box center [402, 360] width 77 height 44
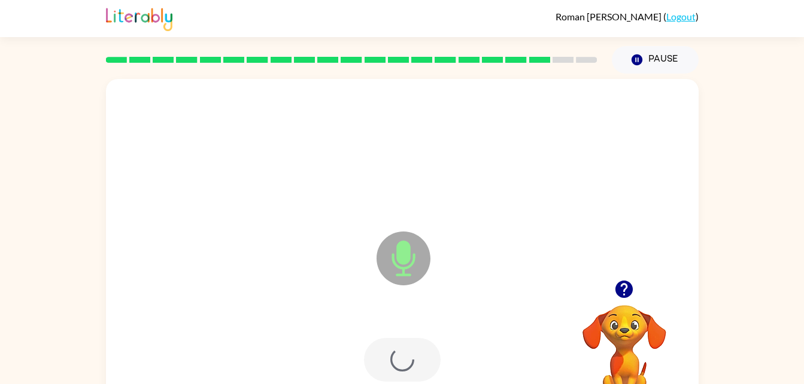
click at [409, 355] on div at bounding box center [402, 360] width 77 height 44
click at [418, 355] on div at bounding box center [402, 360] width 77 height 44
click at [424, 353] on button "button" at bounding box center [402, 360] width 77 height 44
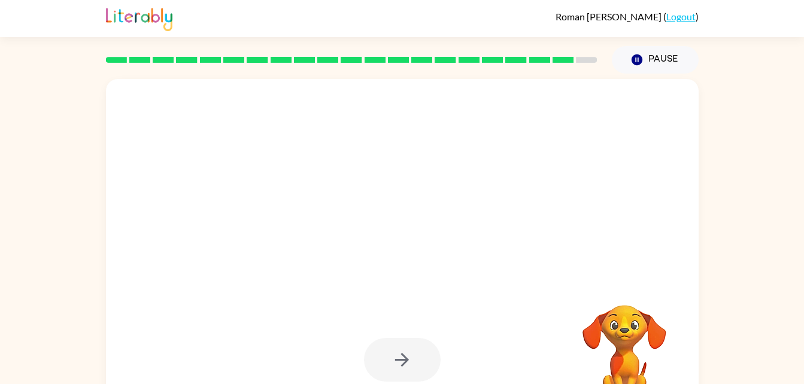
click at [417, 350] on div at bounding box center [402, 360] width 77 height 44
click at [400, 375] on div at bounding box center [402, 360] width 77 height 44
click at [412, 364] on div at bounding box center [402, 360] width 77 height 44
click at [414, 356] on div at bounding box center [402, 360] width 77 height 44
click at [417, 355] on div at bounding box center [402, 360] width 77 height 44
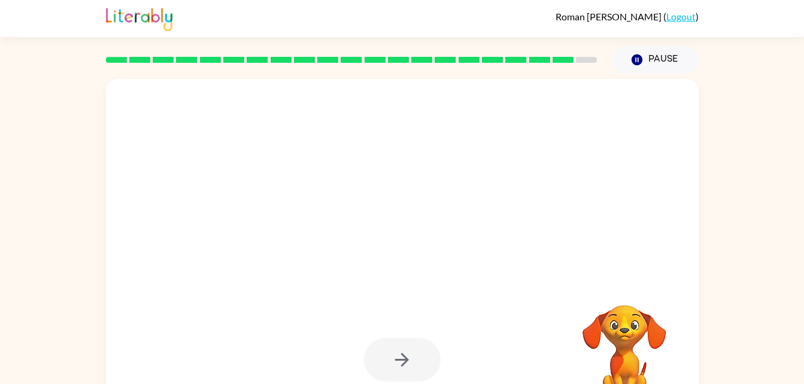
click at [409, 332] on div at bounding box center [402, 360] width 569 height 98
click at [399, 330] on div at bounding box center [402, 360] width 569 height 98
click at [442, 354] on div at bounding box center [402, 360] width 569 height 98
click at [426, 345] on div at bounding box center [402, 360] width 77 height 44
click at [433, 352] on div at bounding box center [402, 360] width 77 height 44
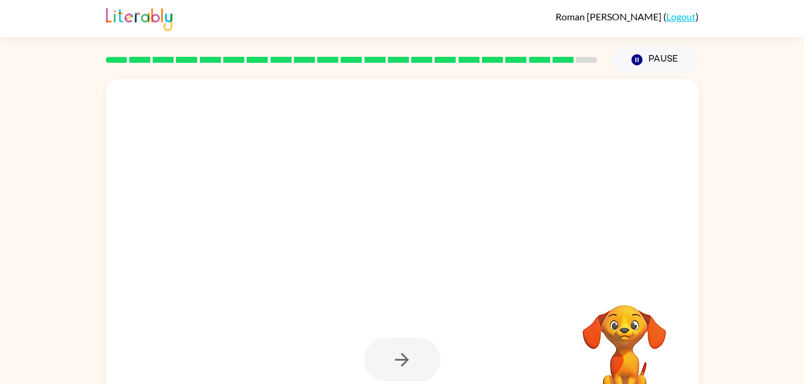
click at [442, 348] on div at bounding box center [402, 360] width 569 height 98
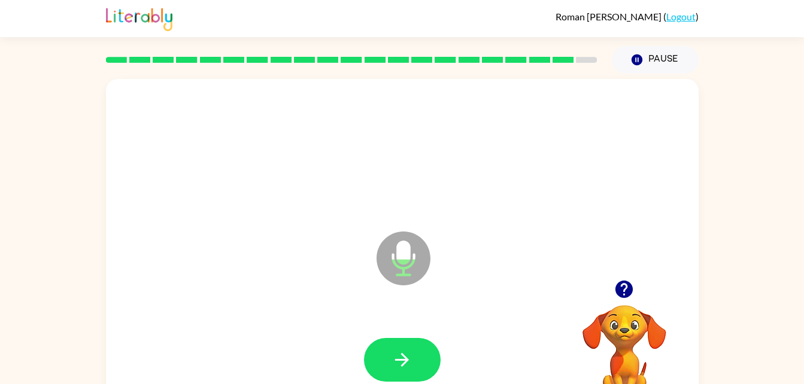
click at [450, 354] on div at bounding box center [402, 360] width 569 height 98
click at [438, 323] on div at bounding box center [402, 360] width 569 height 98
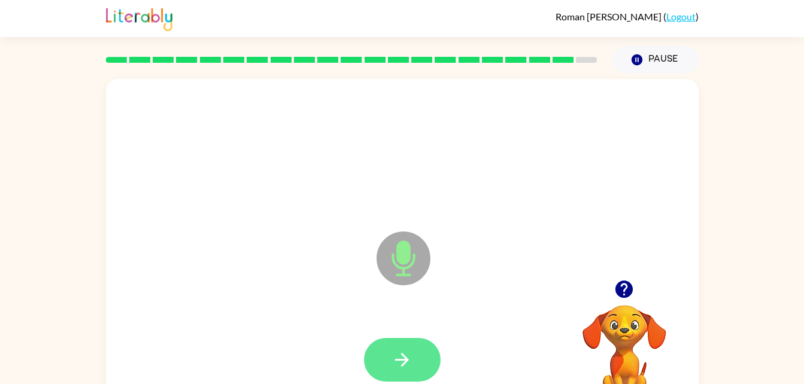
click at [430, 346] on button "button" at bounding box center [402, 360] width 77 height 44
click at [442, 348] on div at bounding box center [402, 360] width 569 height 98
click at [430, 348] on div at bounding box center [402, 360] width 77 height 44
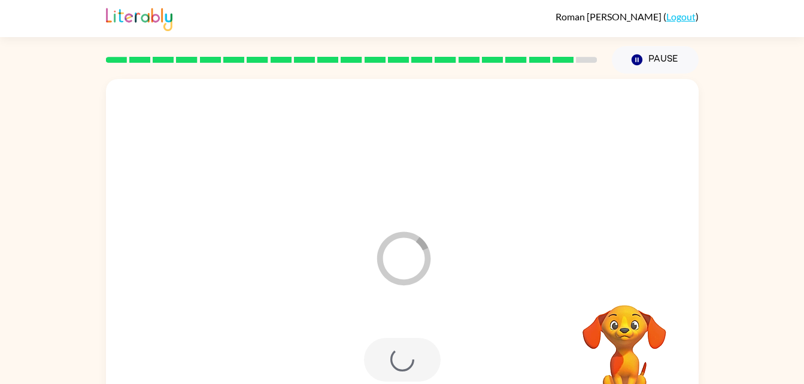
click at [447, 364] on div at bounding box center [402, 360] width 569 height 98
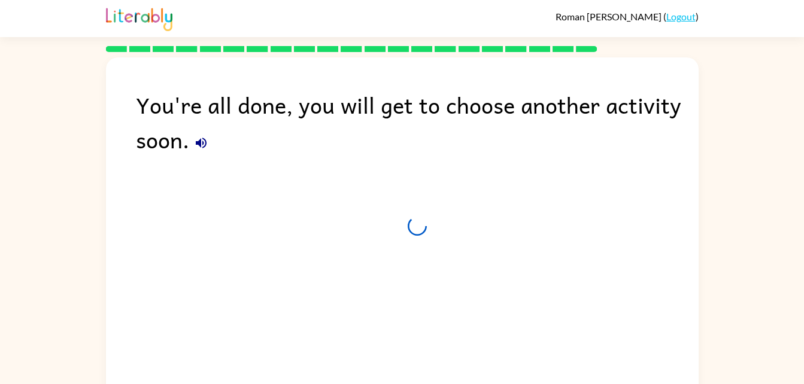
click at [457, 360] on div "You're all done, you will get to choose another activity soon." at bounding box center [402, 225] width 593 height 336
